Goal: Find specific page/section: Find specific page/section

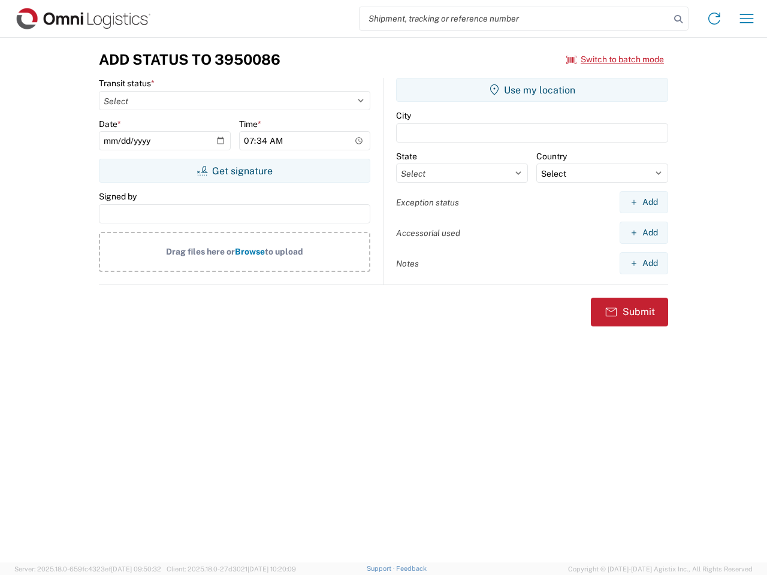
click at [515, 19] on input "search" at bounding box center [515, 18] width 310 height 23
click at [678, 19] on icon at bounding box center [678, 19] width 17 height 17
click at [714, 19] on icon at bounding box center [714, 18] width 19 height 19
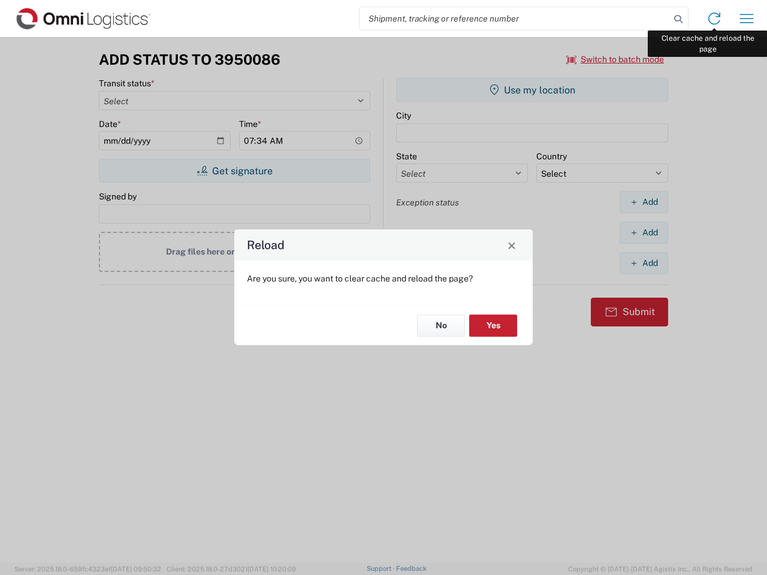
click at [747, 19] on div "Reload Are you sure, you want to clear cache and reload the page? No Yes" at bounding box center [383, 287] width 767 height 575
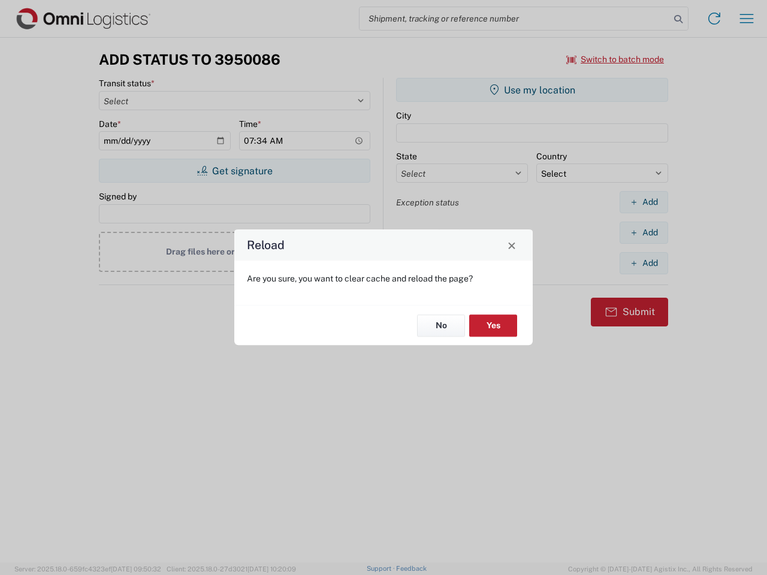
click at [616, 59] on div "Reload Are you sure, you want to clear cache and reload the page? No Yes" at bounding box center [383, 287] width 767 height 575
click at [234, 171] on div "Reload Are you sure, you want to clear cache and reload the page? No Yes" at bounding box center [383, 287] width 767 height 575
click at [532, 90] on div "Reload Are you sure, you want to clear cache and reload the page? No Yes" at bounding box center [383, 287] width 767 height 575
click at [644, 202] on div "Reload Are you sure, you want to clear cache and reload the page? No Yes" at bounding box center [383, 287] width 767 height 575
click at [644, 233] on div "Reload Are you sure, you want to clear cache and reload the page? No Yes" at bounding box center [383, 287] width 767 height 575
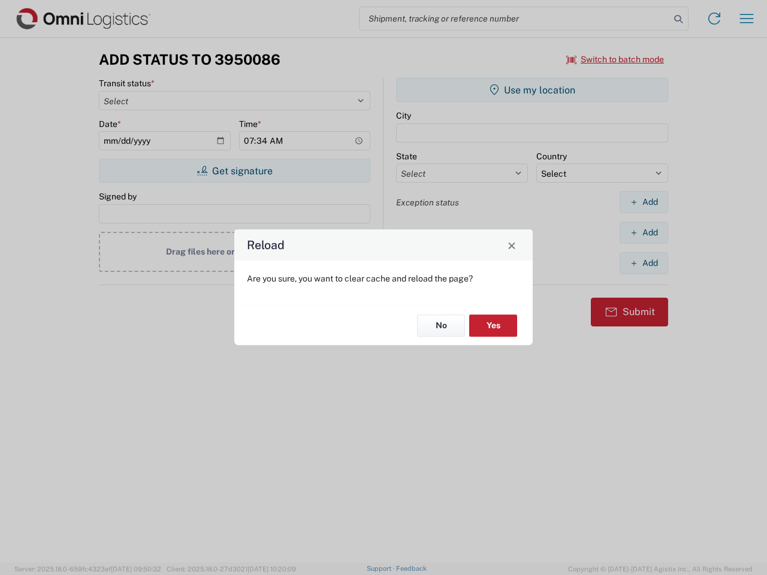
click at [644, 263] on div "Reload Are you sure, you want to clear cache and reload the page? No Yes" at bounding box center [383, 287] width 767 height 575
